Goal: Task Accomplishment & Management: Manage account settings

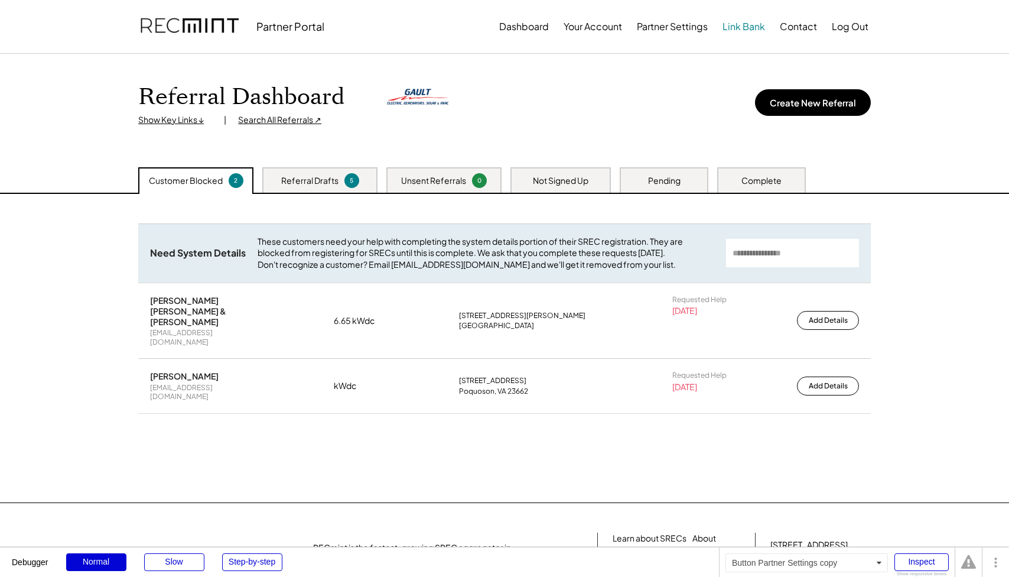
click at [753, 26] on button "Link Bank" at bounding box center [744, 27] width 43 height 24
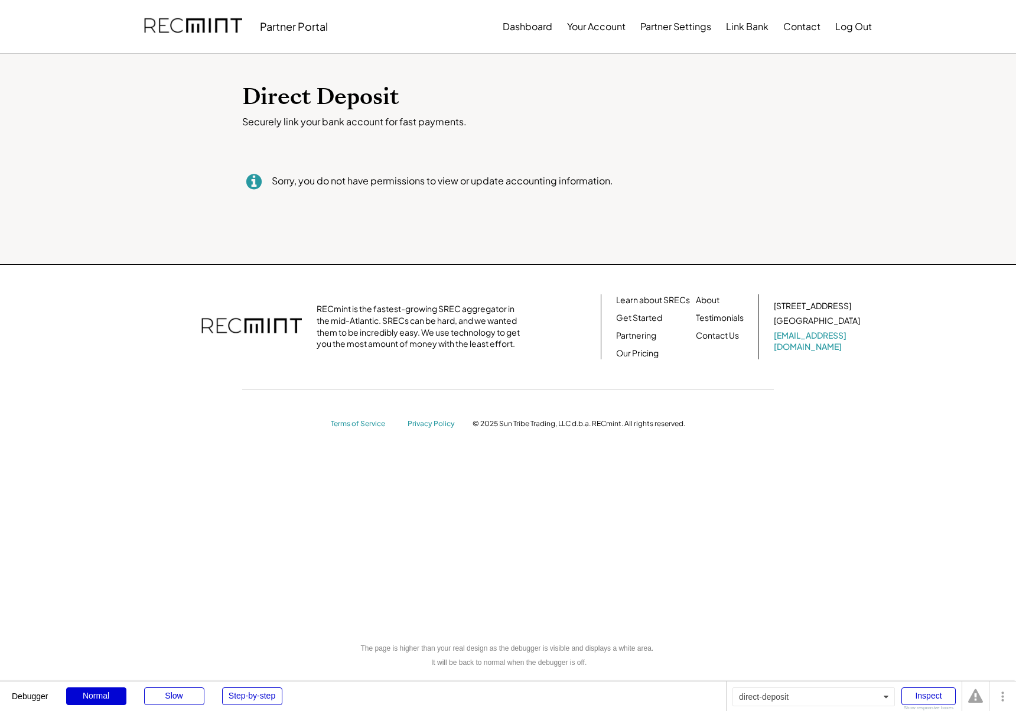
click at [127, 170] on div "Direct Deposit Securely link your bank account for fast payments. Sorry, you do…" at bounding box center [508, 159] width 1016 height 210
drag, startPoint x: 648, startPoint y: 180, endPoint x: 594, endPoint y: 228, distance: 71.5
click at [594, 228] on div "Direct Deposit Securely link your bank account for fast payments. Sorry, you do…" at bounding box center [508, 159] width 1016 height 210
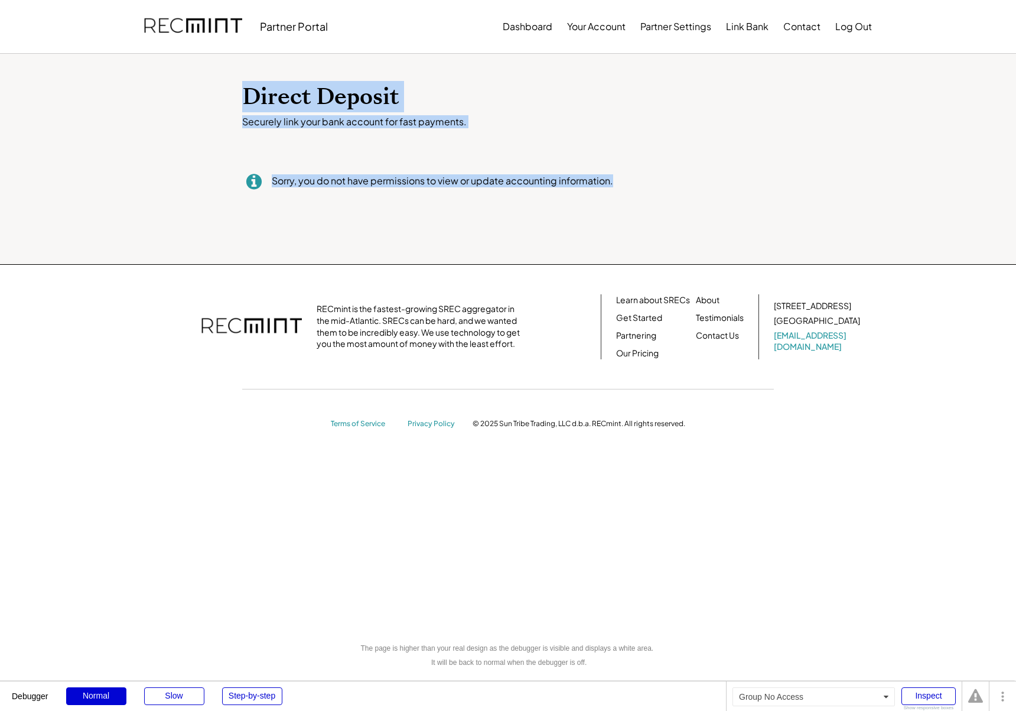
drag, startPoint x: 224, startPoint y: 92, endPoint x: 724, endPoint y: 203, distance: 512.6
click at [724, 203] on div "Direct Deposit Securely link your bank account for fast payments. Sorry, you do…" at bounding box center [508, 159] width 1016 height 210
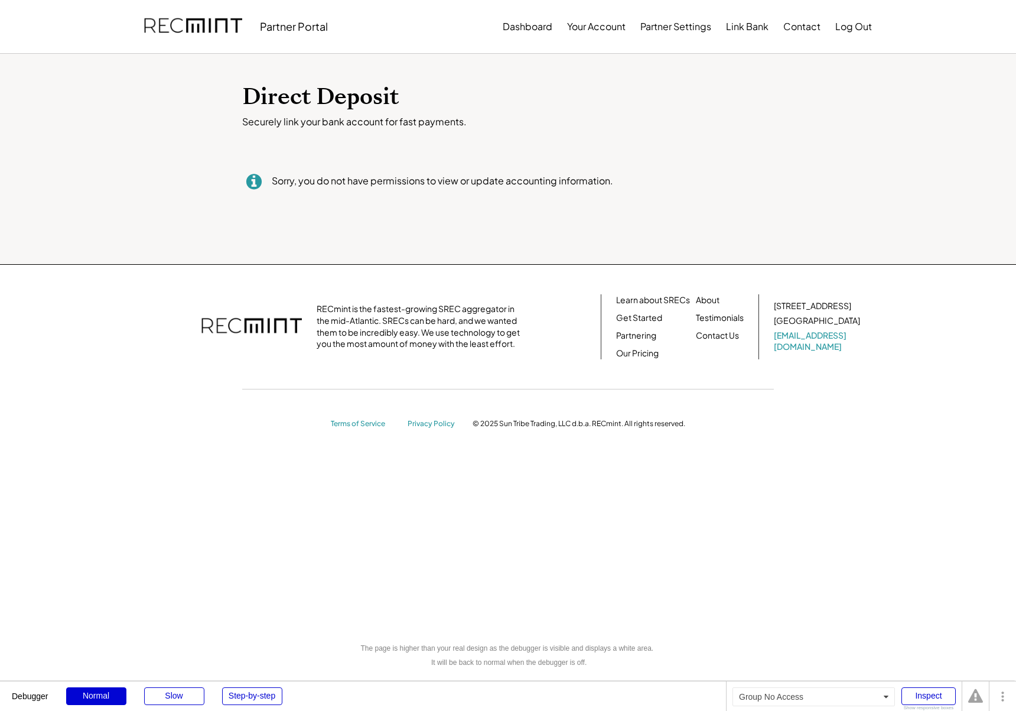
click at [725, 203] on div "Sorry, you do not have permissions to view or update accounting information." at bounding box center [508, 181] width 532 height 47
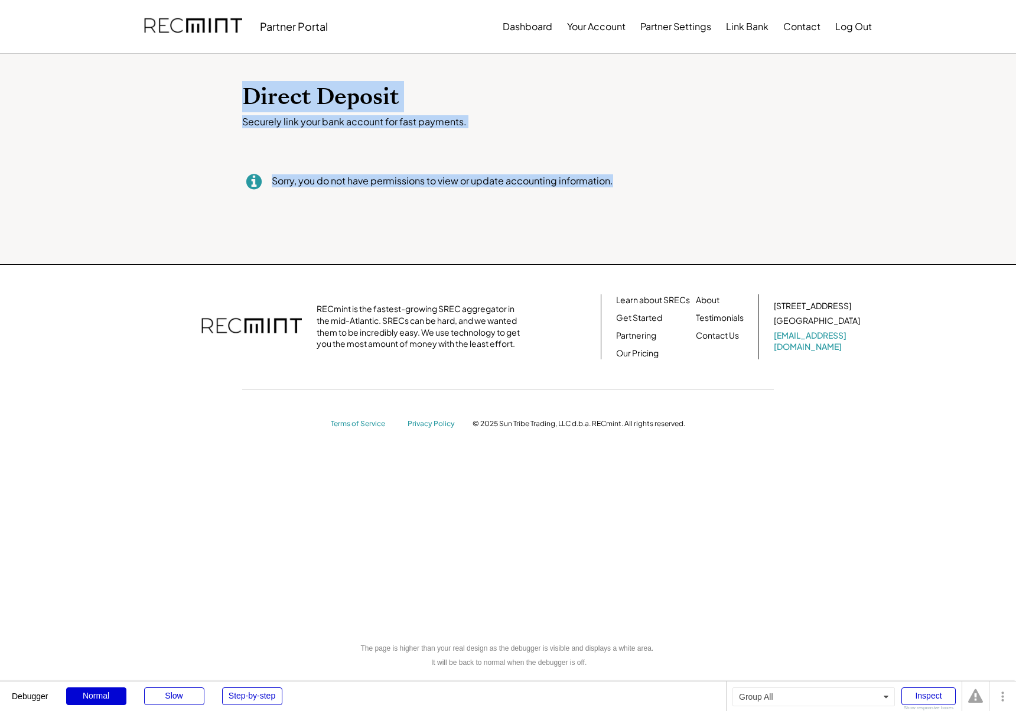
drag, startPoint x: 704, startPoint y: 197, endPoint x: 152, endPoint y: 95, distance: 561.2
click at [152, 95] on div "Direct Deposit Securely link your bank account for fast payments. Sorry, you do…" at bounding box center [508, 159] width 1016 height 210
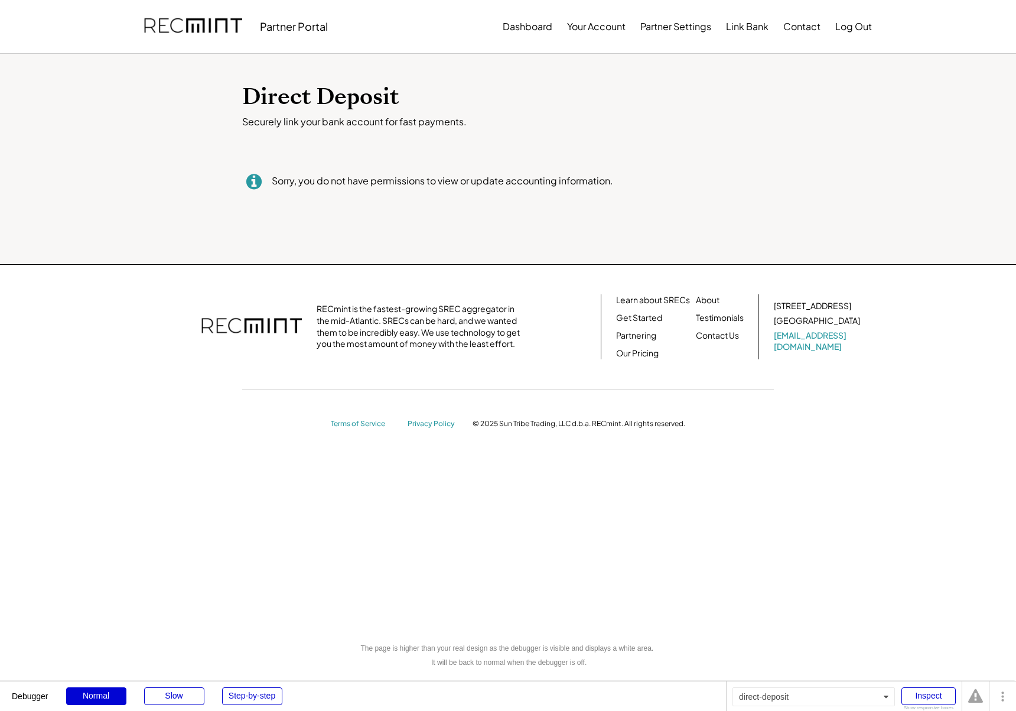
drag, startPoint x: 152, startPoint y: 95, endPoint x: 176, endPoint y: 90, distance: 24.1
click at [152, 95] on div "Direct Deposit Securely link your bank account for fast payments. Sorry, you do…" at bounding box center [508, 159] width 1016 height 210
